Goal: Find specific page/section: Find specific page/section

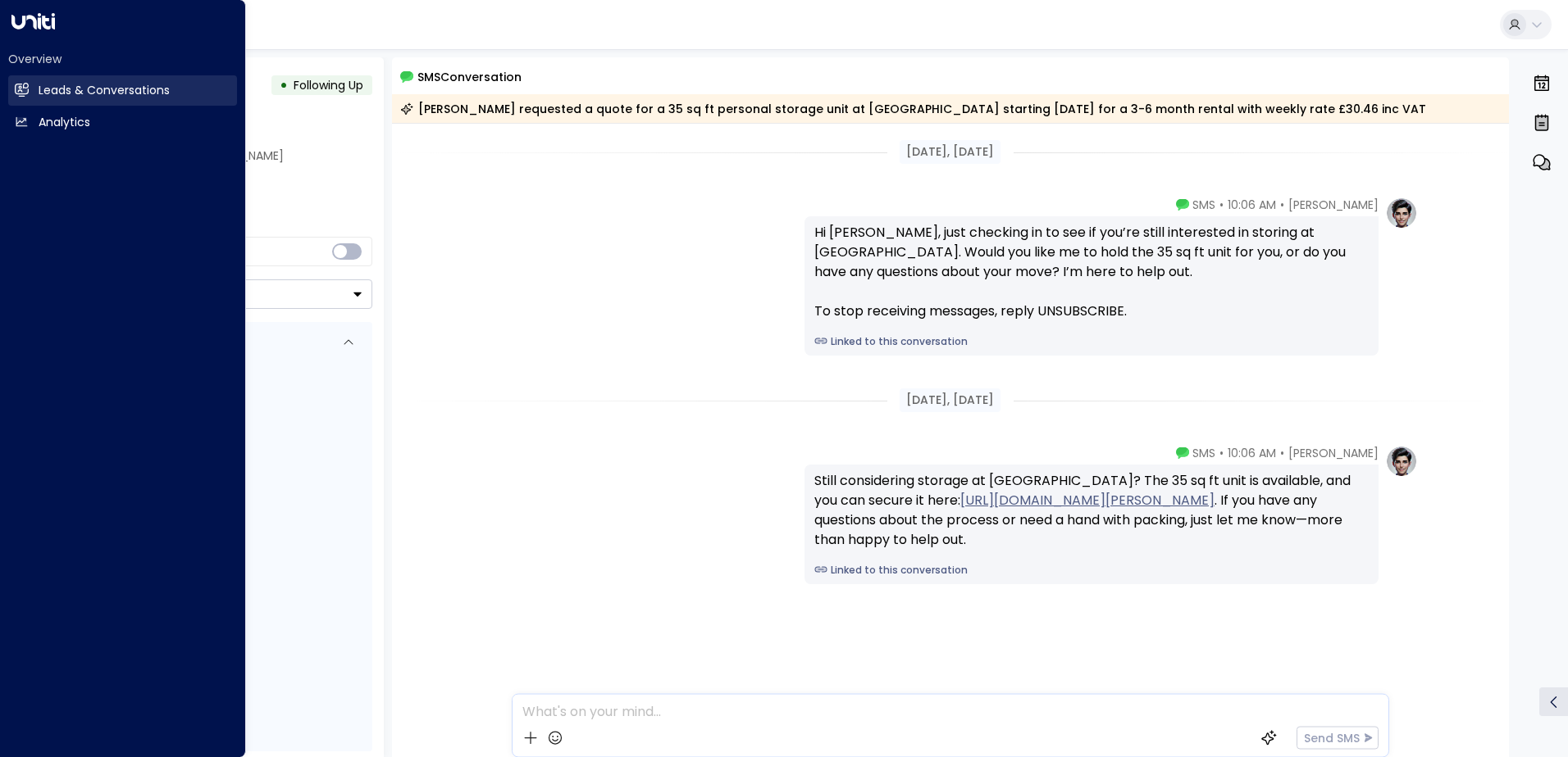
click at [90, 91] on h2 "Leads & Conversations" at bounding box center [103, 91] width 131 height 17
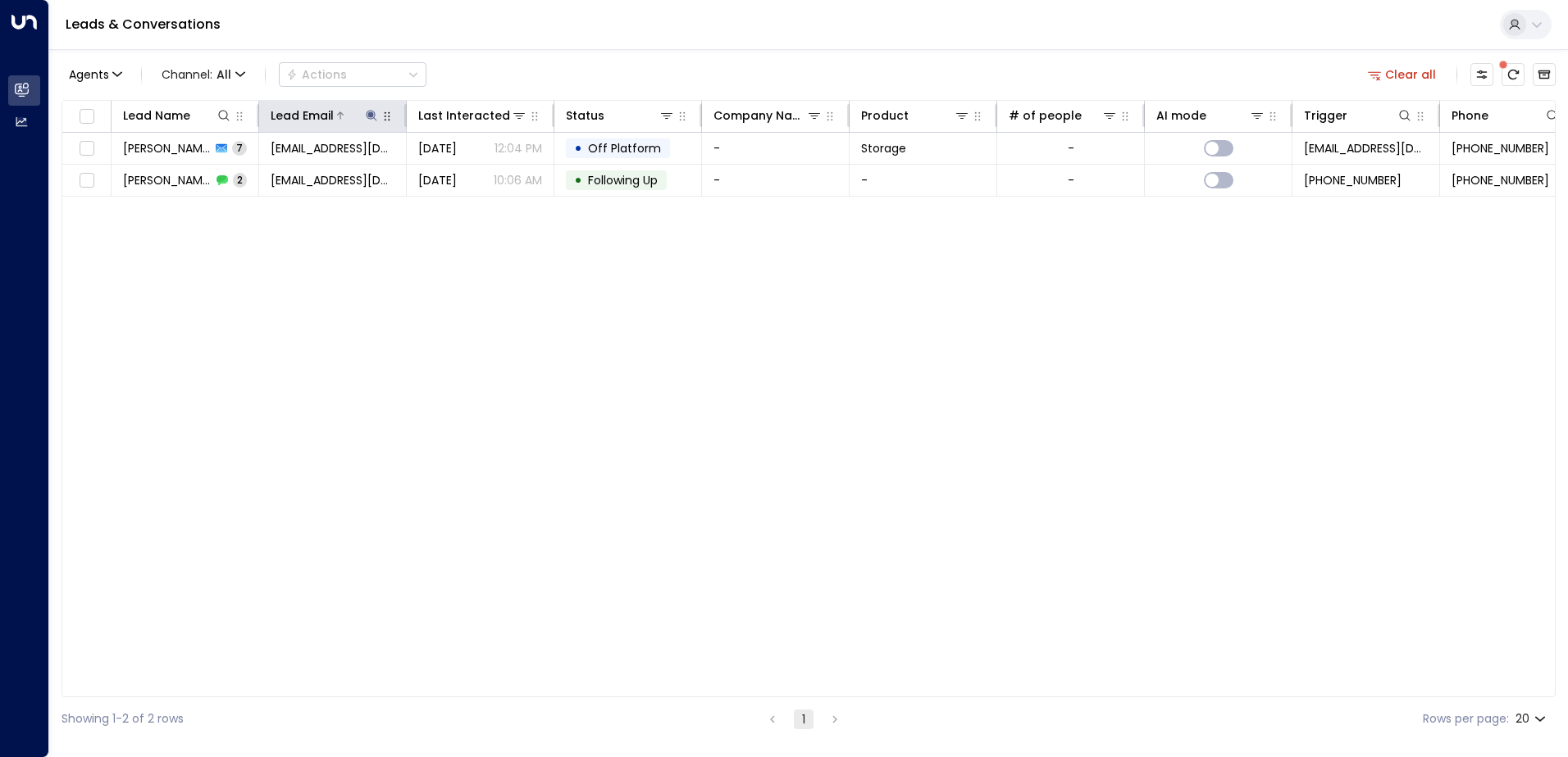
click at [372, 118] on icon at bounding box center [371, 115] width 13 height 13
click at [474, 173] on icon "button" at bounding box center [475, 176] width 11 height 11
click at [366, 176] on input "text" at bounding box center [371, 175] width 226 height 30
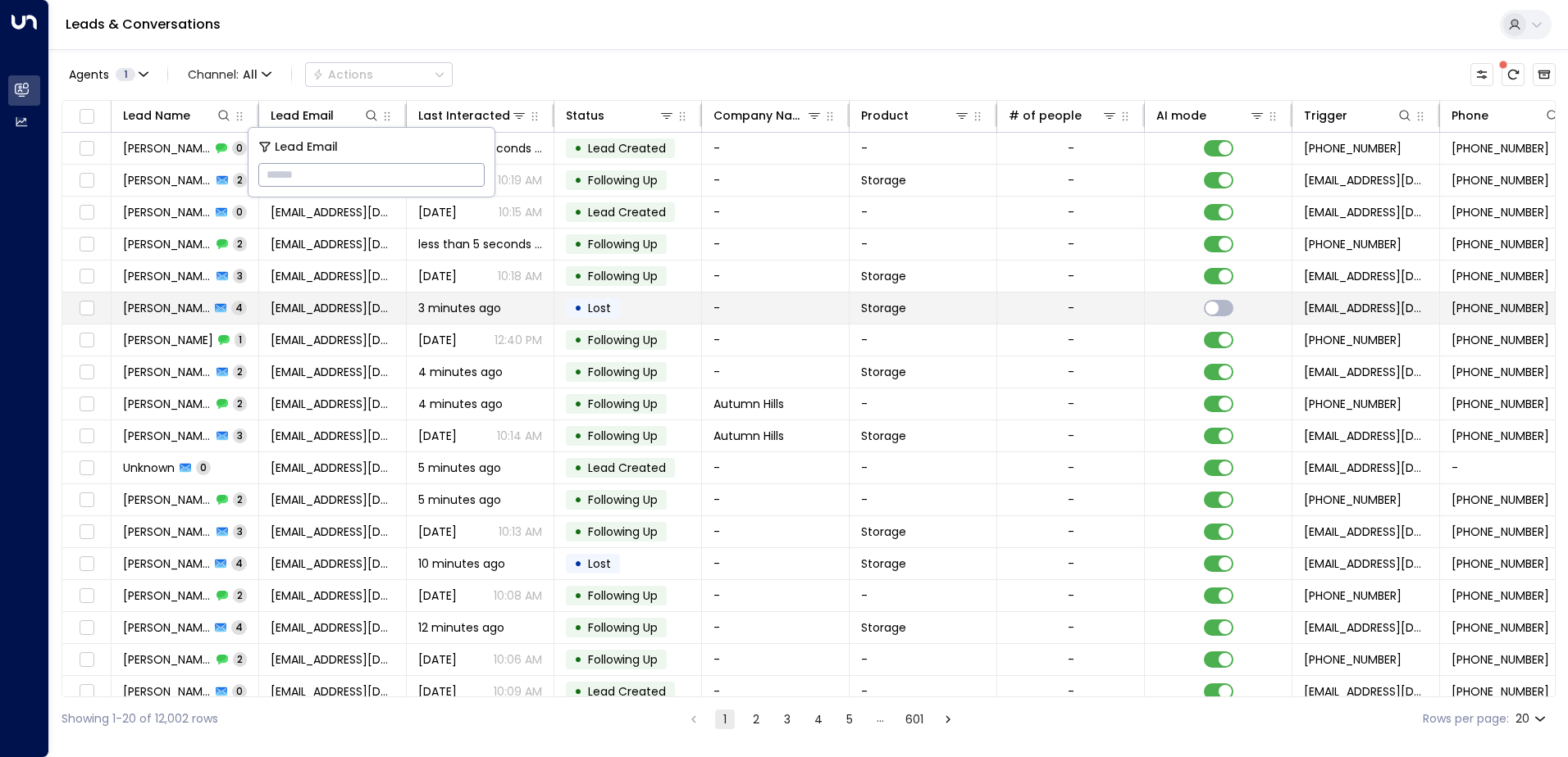
type input "**********"
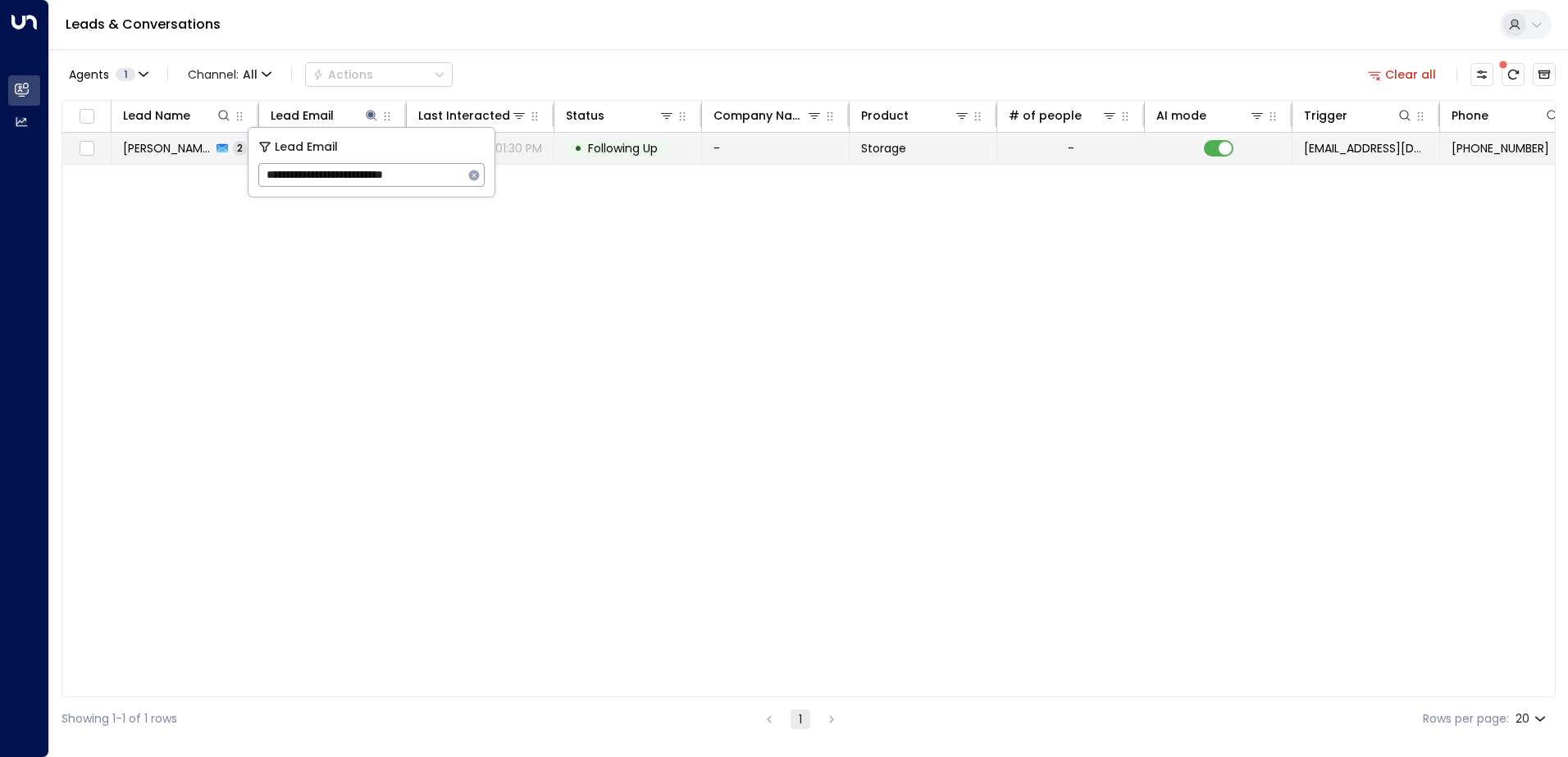
click at [746, 150] on td "-" at bounding box center [775, 148] width 147 height 31
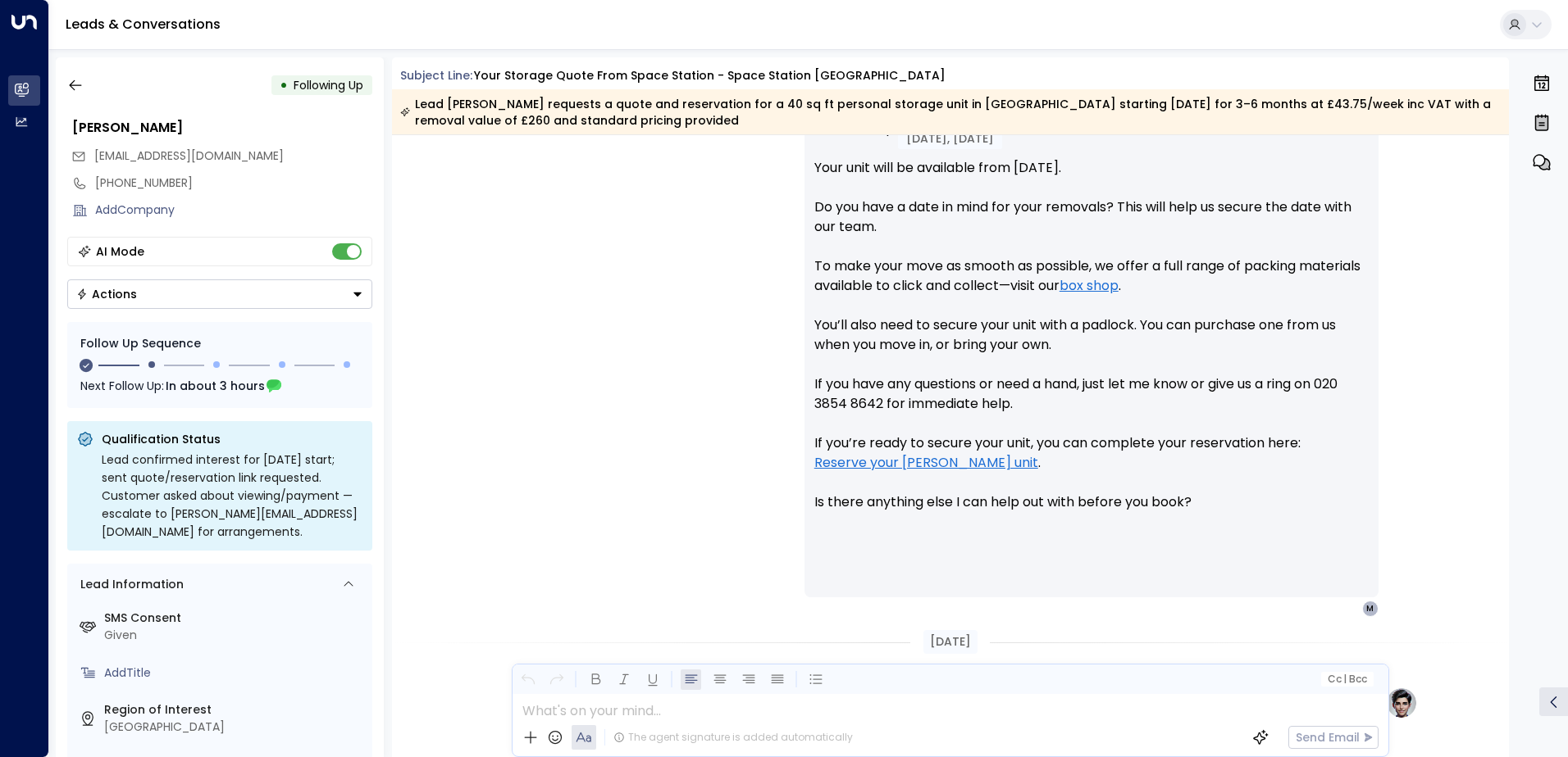
scroll to position [1257, 0]
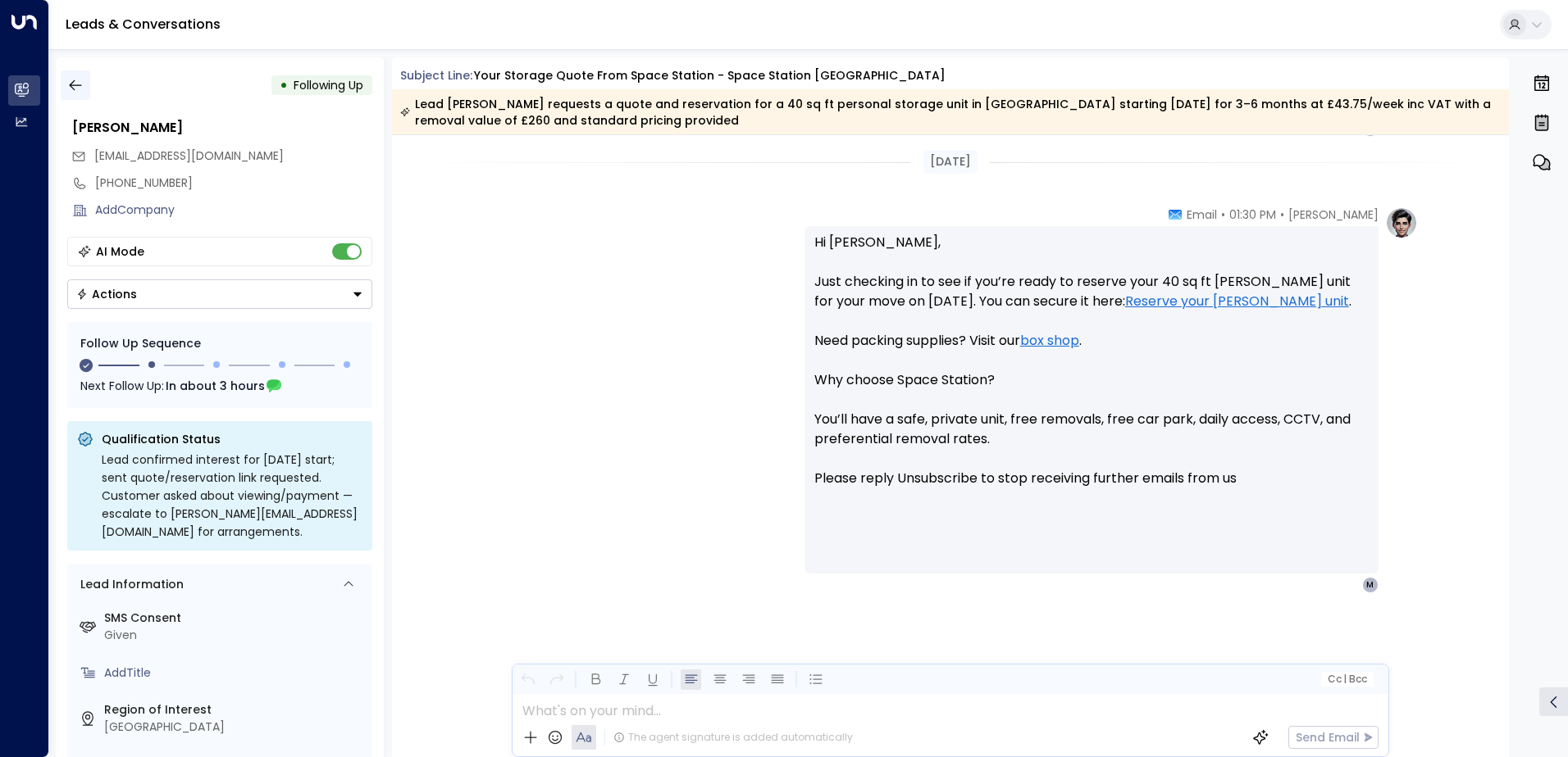
click at [73, 83] on icon "button" at bounding box center [75, 85] width 16 height 16
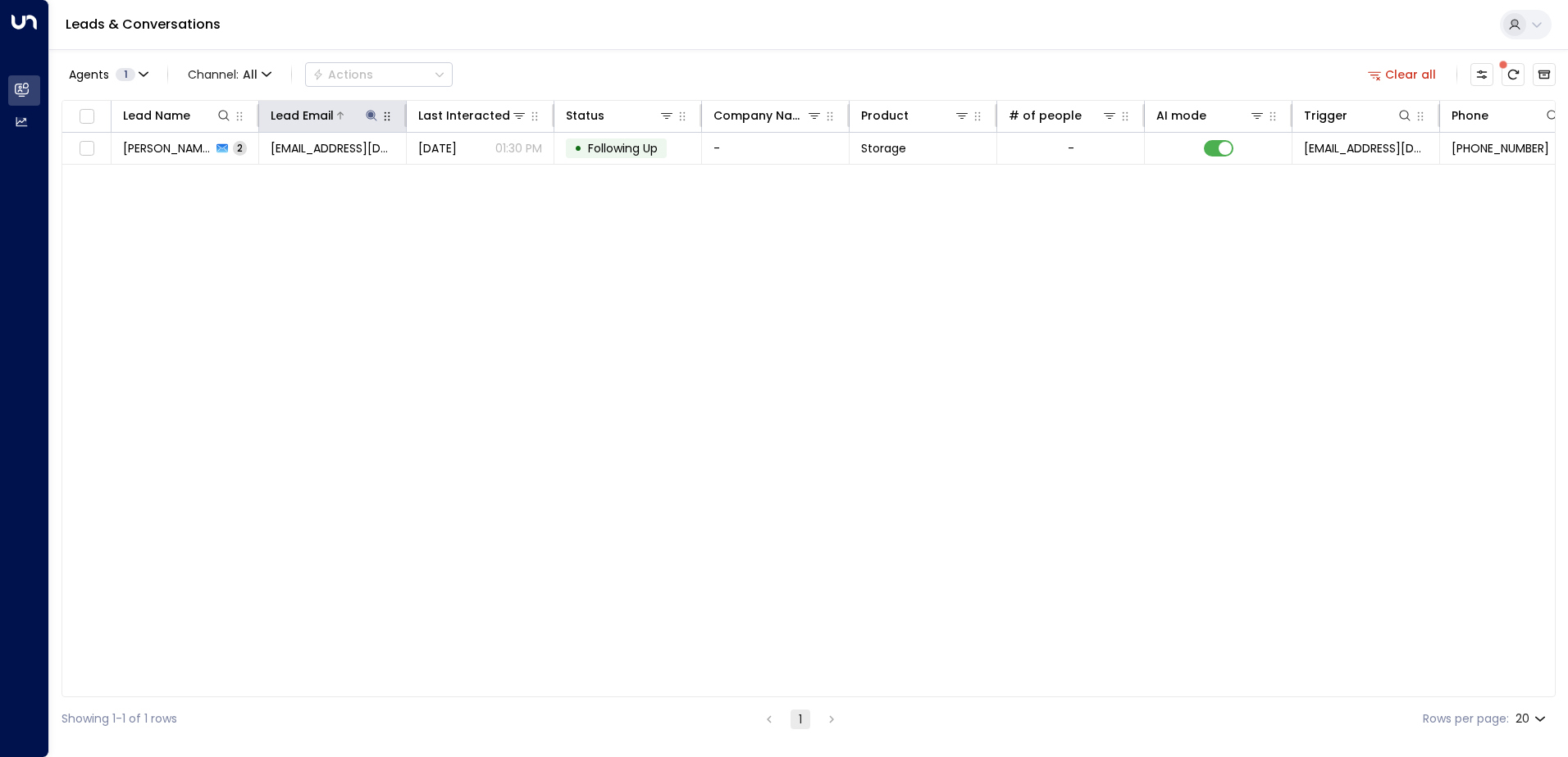
click at [369, 120] on icon at bounding box center [371, 115] width 13 height 13
click at [467, 175] on icon "button" at bounding box center [474, 176] width 13 height 13
click at [392, 174] on input "text" at bounding box center [371, 175] width 226 height 30
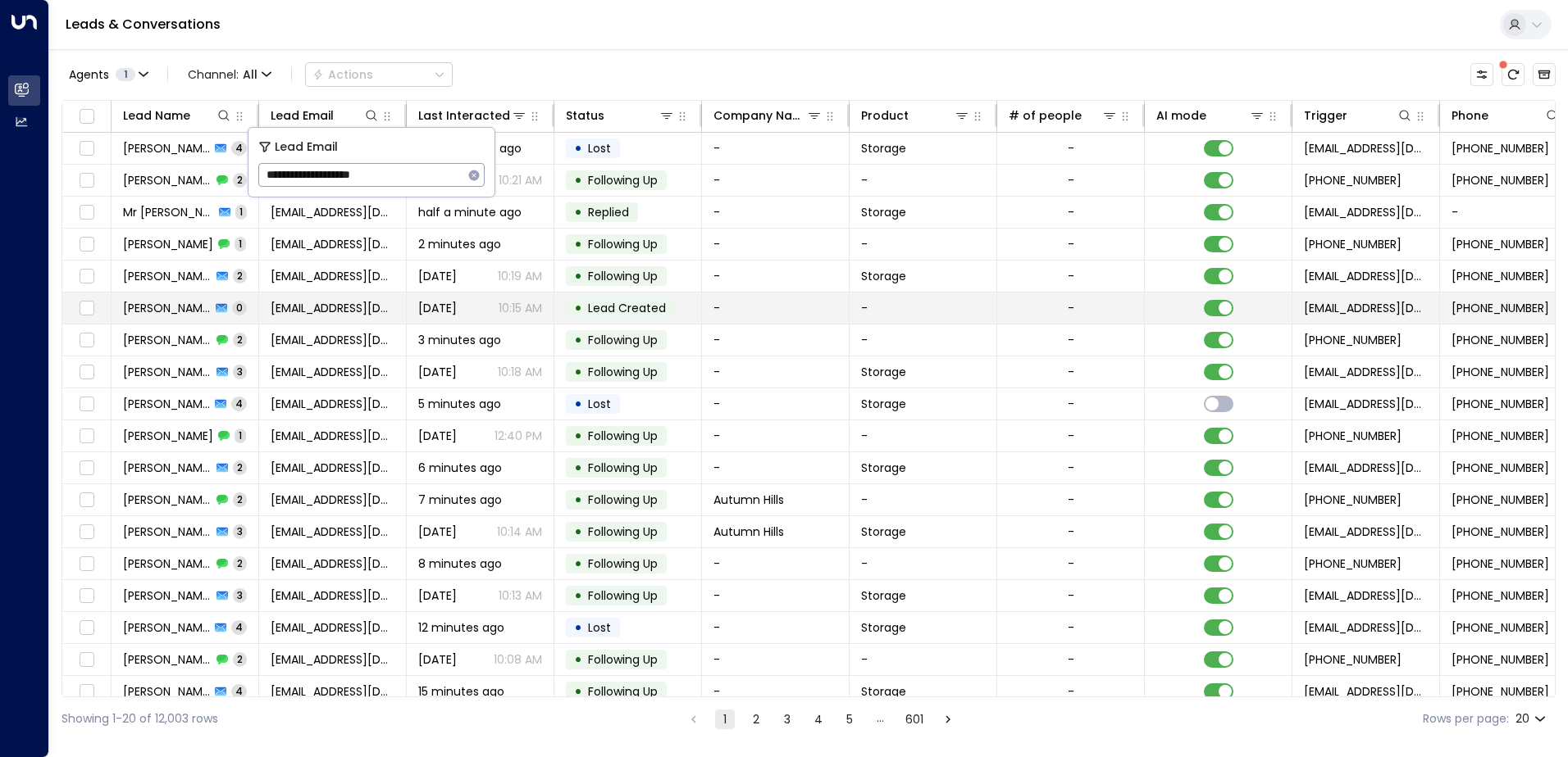
type input "**********"
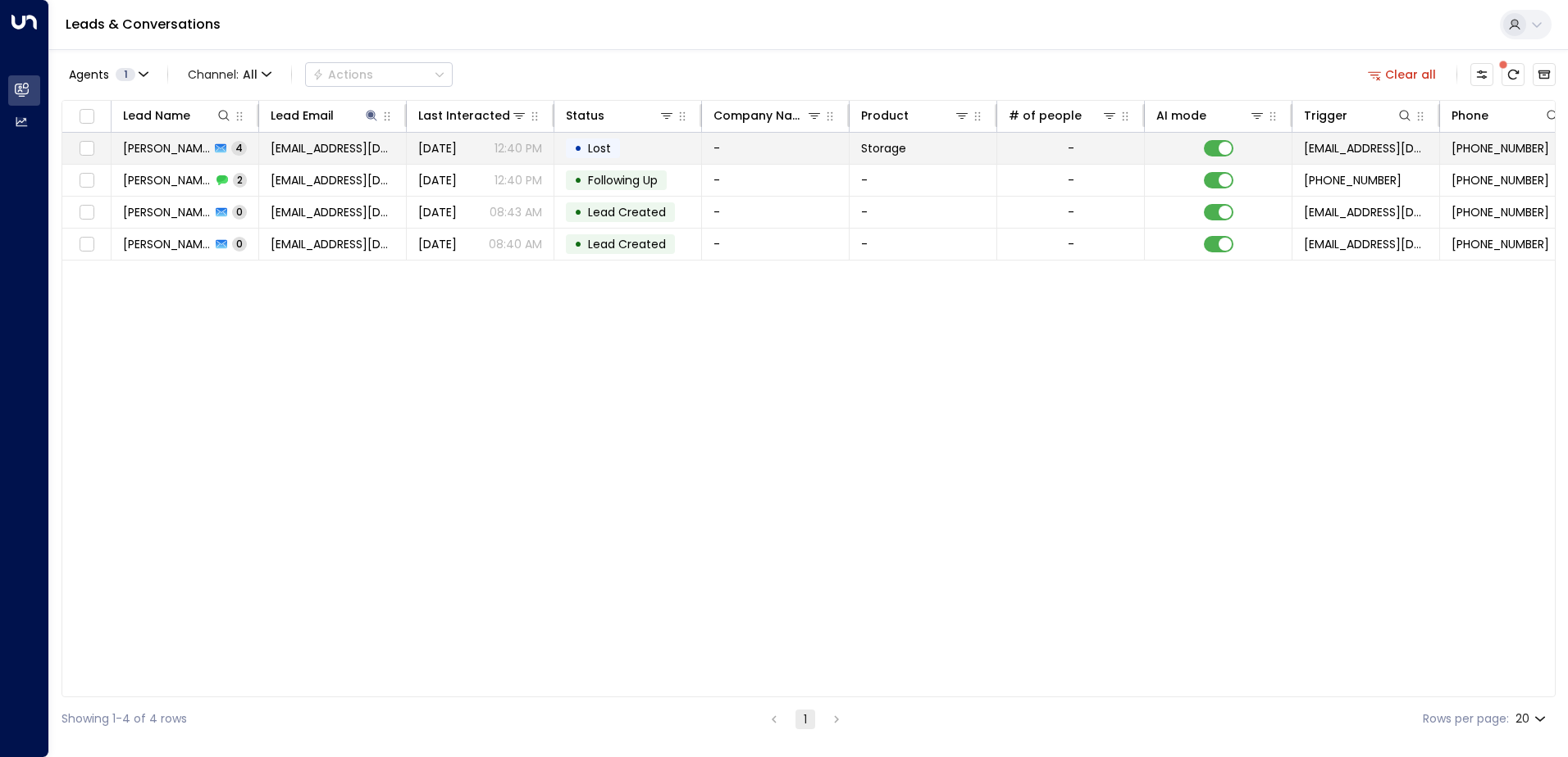
click at [751, 154] on td "-" at bounding box center [775, 148] width 147 height 31
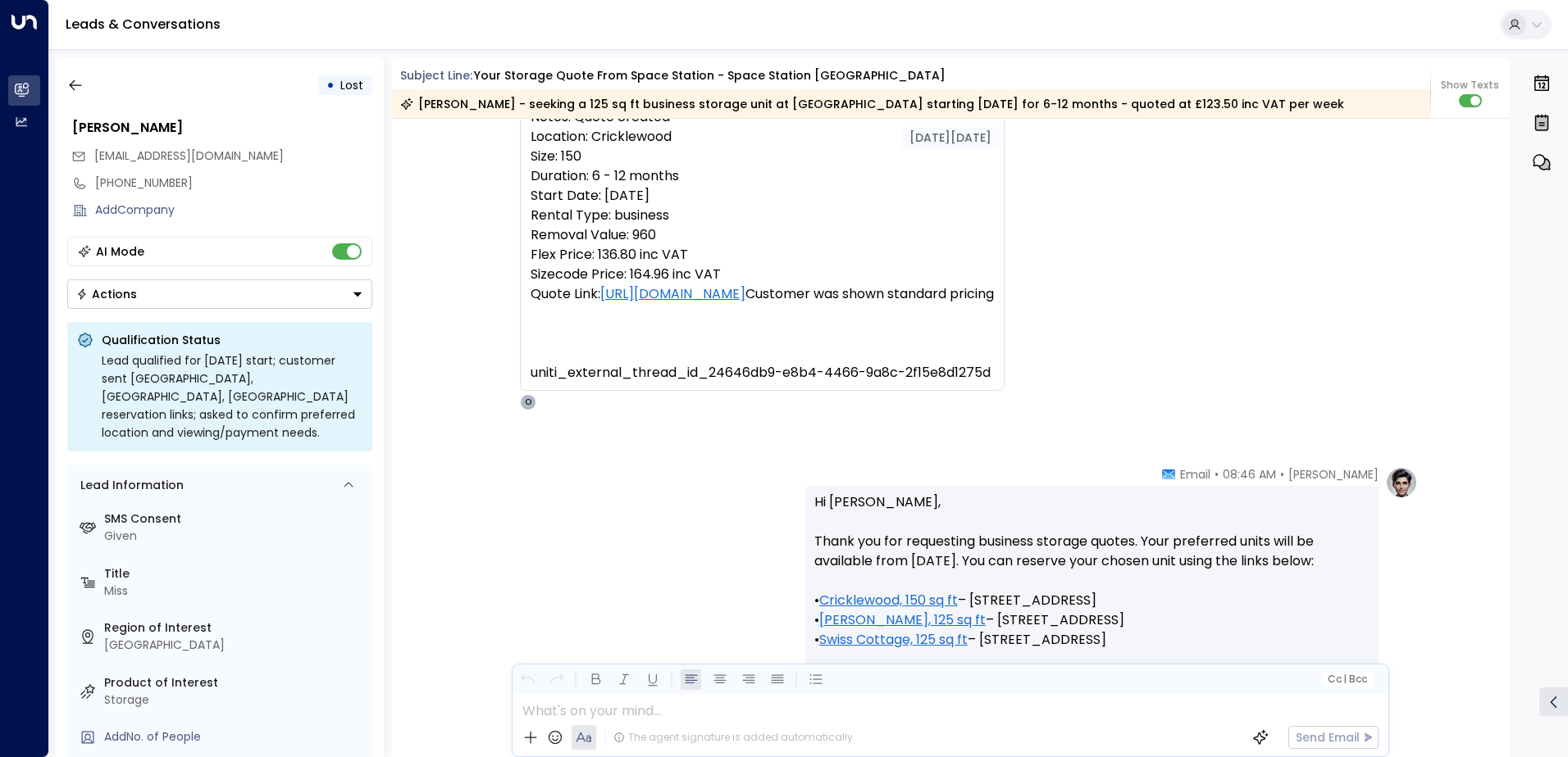
scroll to position [327, 0]
